Goal: Check status: Check status

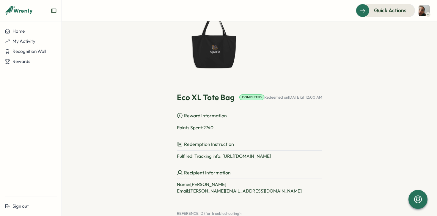
scroll to position [46, 0]
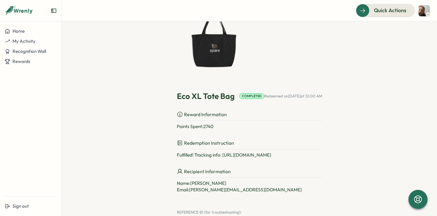
click at [261, 155] on div "Fulfilled! Tracking info: [URL][DOMAIN_NAME]" at bounding box center [249, 155] width 145 height 7
drag, startPoint x: 331, startPoint y: 154, endPoint x: 214, endPoint y: 155, distance: 117.2
click at [214, 155] on div "Past Redemptions Eco XL Tote Bag Completed Redeemed on [DATE] 12:00 AM Reward I…" at bounding box center [249, 105] width 327 height 231
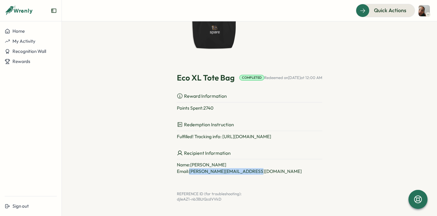
drag, startPoint x: 242, startPoint y: 173, endPoint x: 182, endPoint y: 173, distance: 60.1
click at [181, 173] on p "Email: sofia.fajardo@sparelabs.com" at bounding box center [249, 171] width 145 height 7
copy p "[PERSON_NAME][EMAIL_ADDRESS][DOMAIN_NAME]"
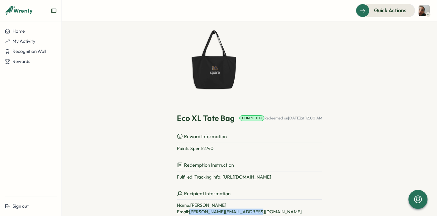
scroll to position [0, 0]
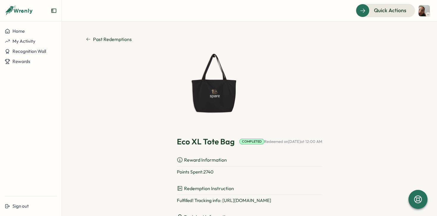
click at [88, 40] on icon at bounding box center [88, 39] width 5 height 5
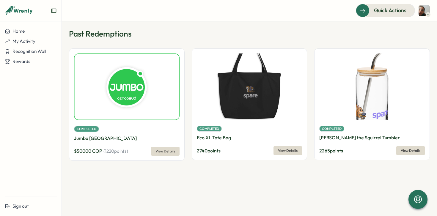
click at [265, 110] on img at bounding box center [250, 87] width 106 height 66
click at [284, 149] on span "View Details" at bounding box center [288, 151] width 20 height 8
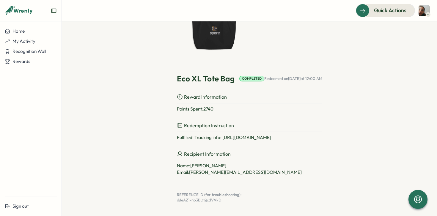
scroll to position [64, 0]
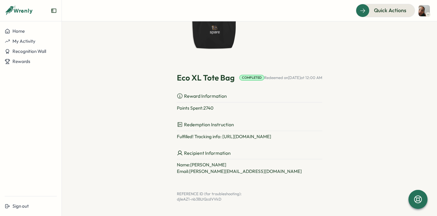
drag, startPoint x: 331, startPoint y: 137, endPoint x: 213, endPoint y: 138, distance: 118.4
click at [213, 138] on div "Past Redemptions Eco XL Tote Bag Completed Redeemed on Jul 24, 2025 at 12:00 AM…" at bounding box center [249, 87] width 327 height 231
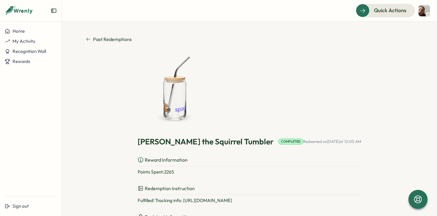
click at [187, 106] on img at bounding box center [175, 90] width 74 height 74
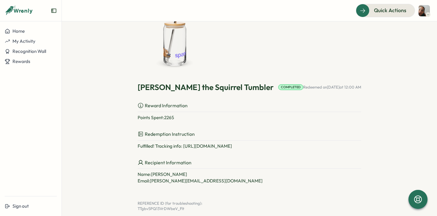
scroll to position [64, 0]
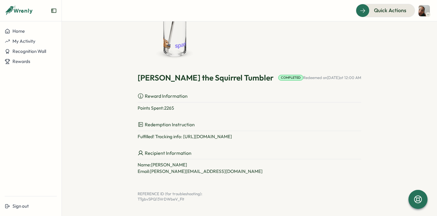
click at [262, 134] on div "Fulfilled! Tracking info: [URL][DOMAIN_NAME]" at bounding box center [250, 137] width 224 height 7
drag, startPoint x: 313, startPoint y: 137, endPoint x: 195, endPoint y: 138, distance: 117.8
click at [195, 138] on div "Fulfilled! Tracking info: [URL][DOMAIN_NAME]" at bounding box center [250, 137] width 224 height 7
